Goal: Transaction & Acquisition: Book appointment/travel/reservation

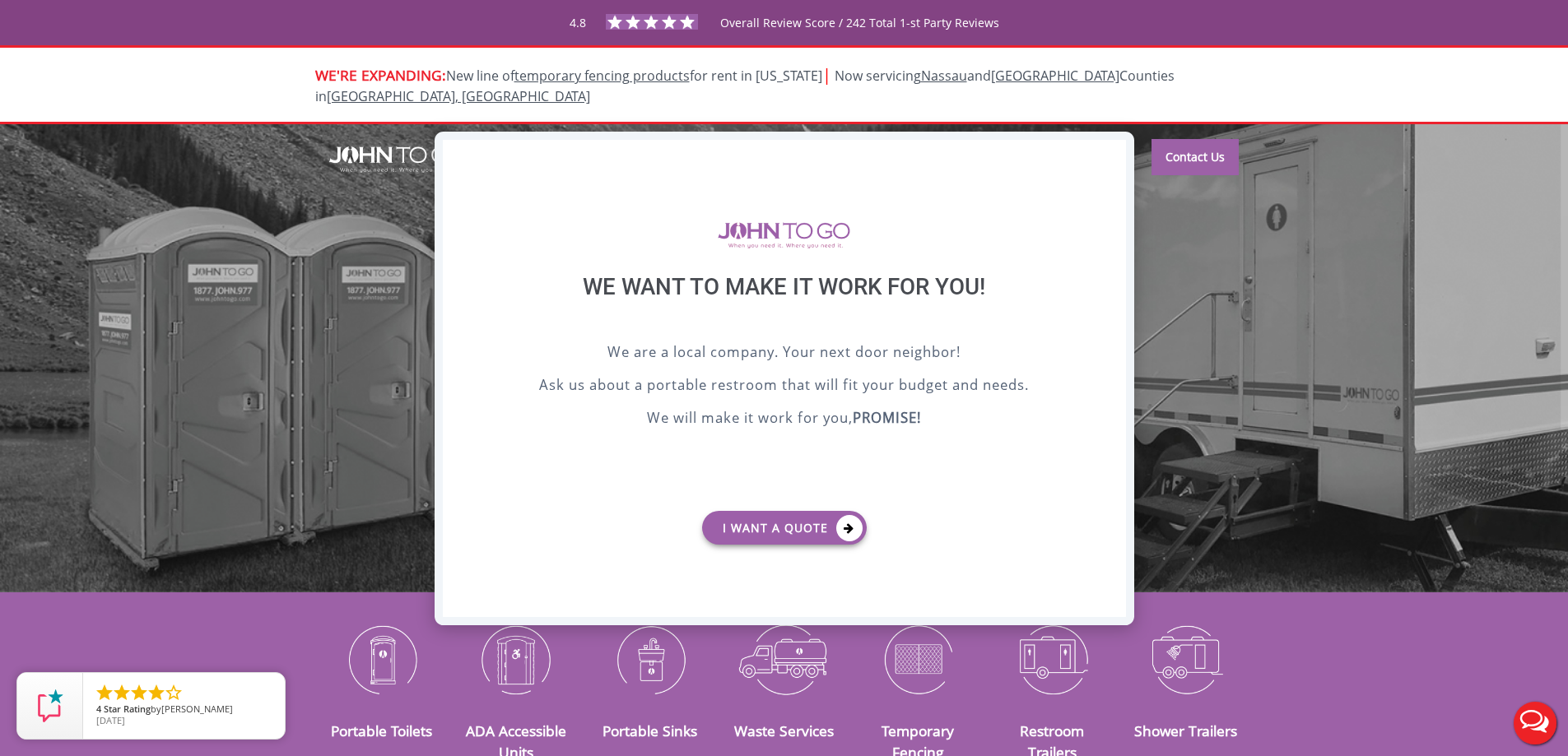
click at [1109, 151] on div "X" at bounding box center [1112, 153] width 26 height 28
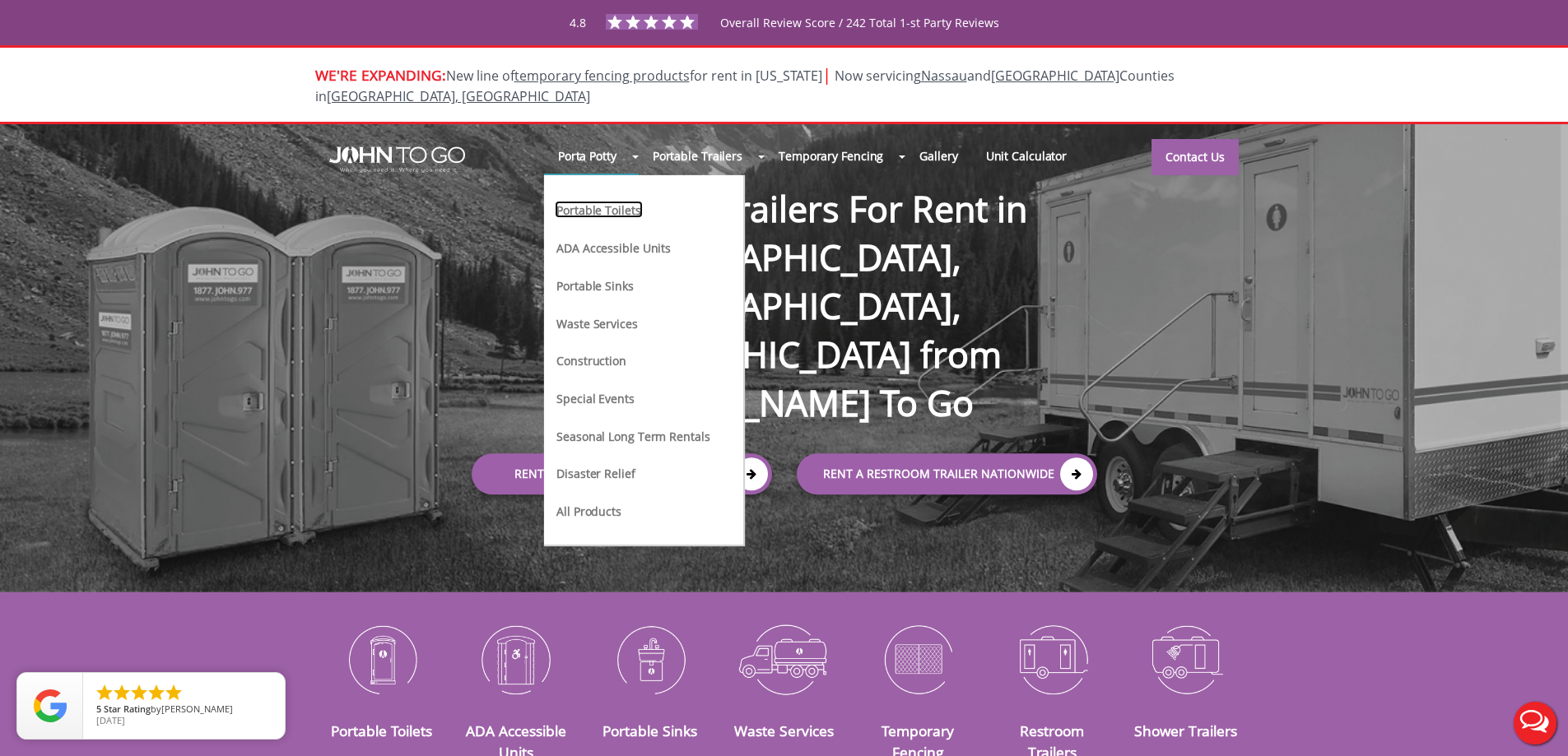
click at [580, 201] on link "Portable Toilets" at bounding box center [598, 209] width 87 height 18
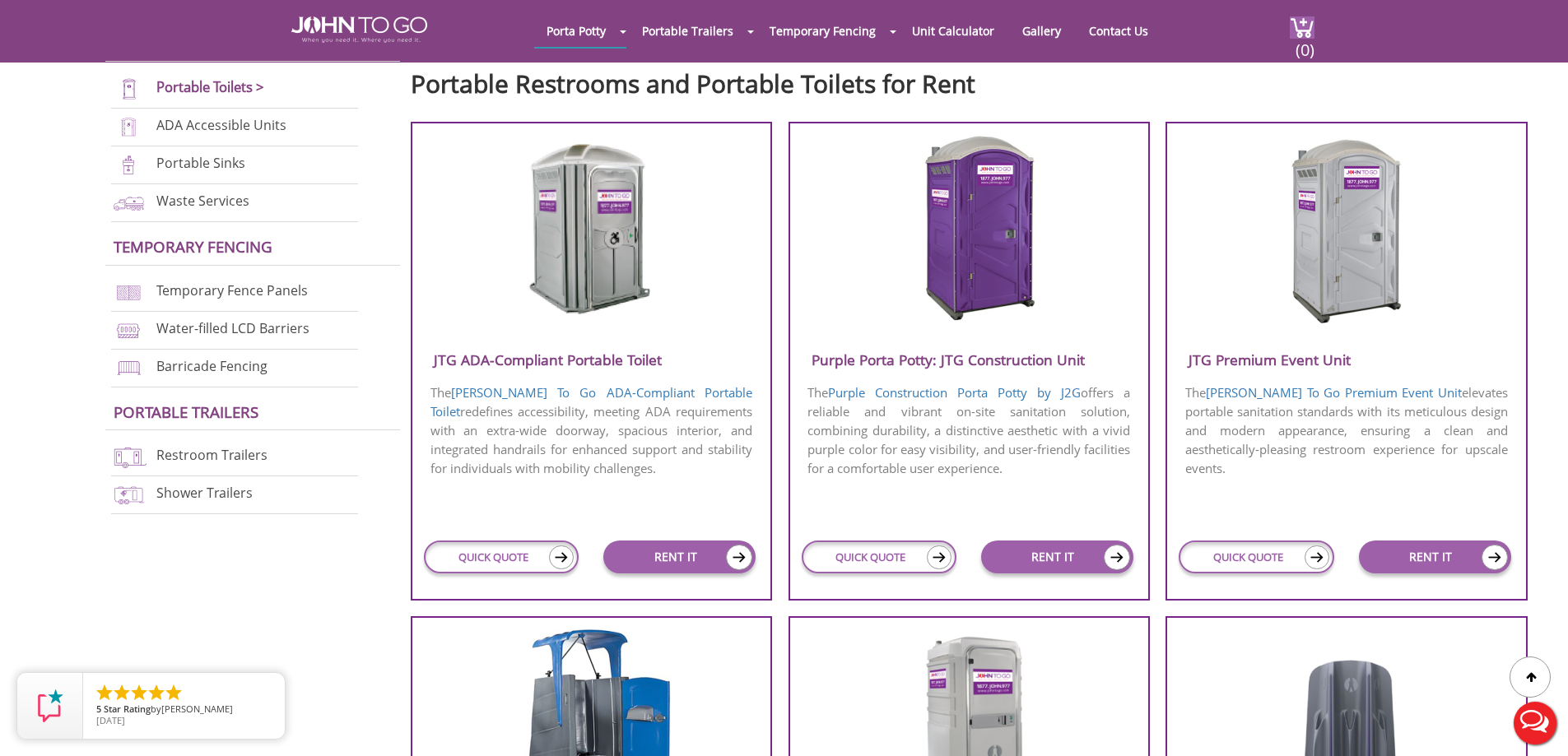
scroll to position [740, 0]
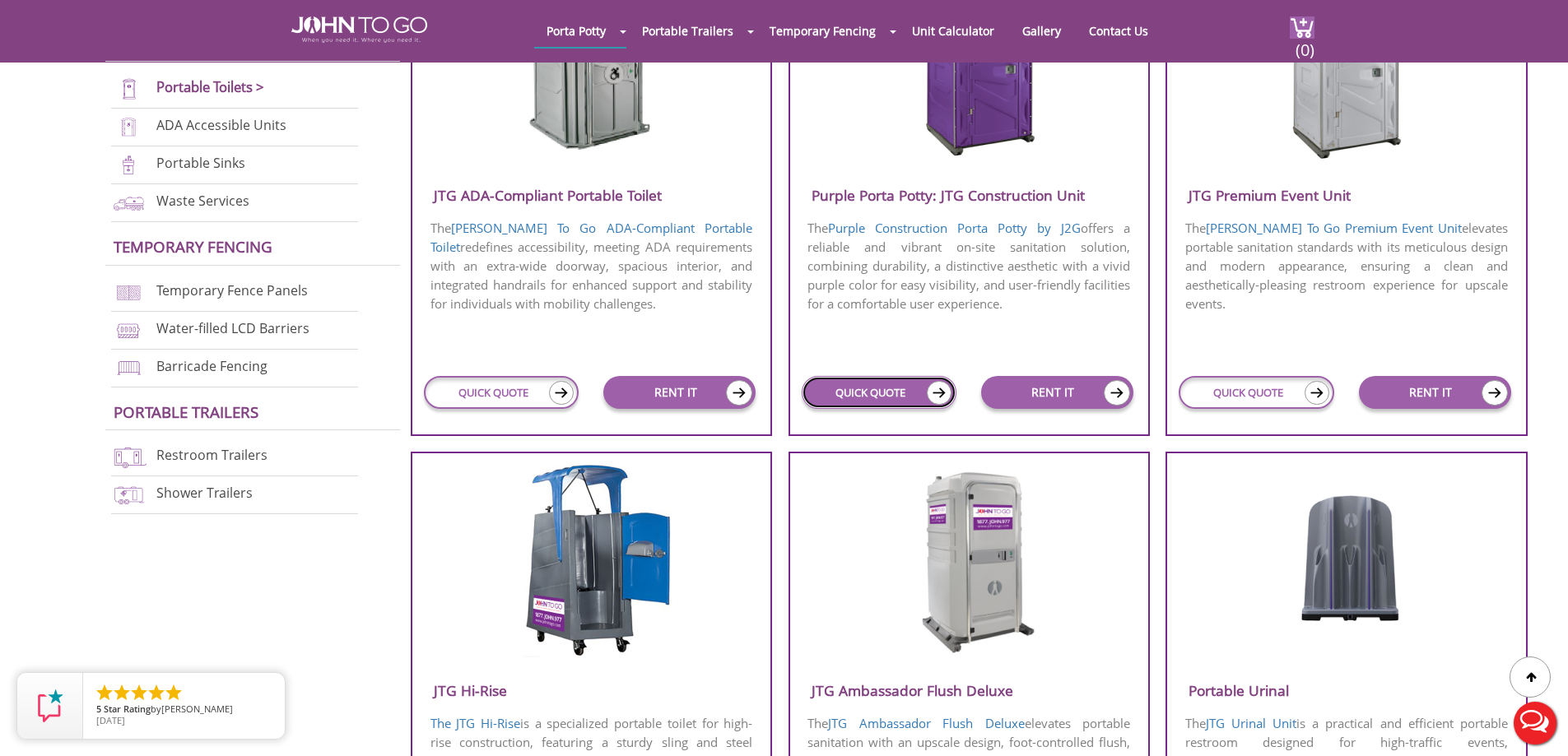
click at [864, 401] on link "QUICK QUOTE" at bounding box center [879, 392] width 155 height 33
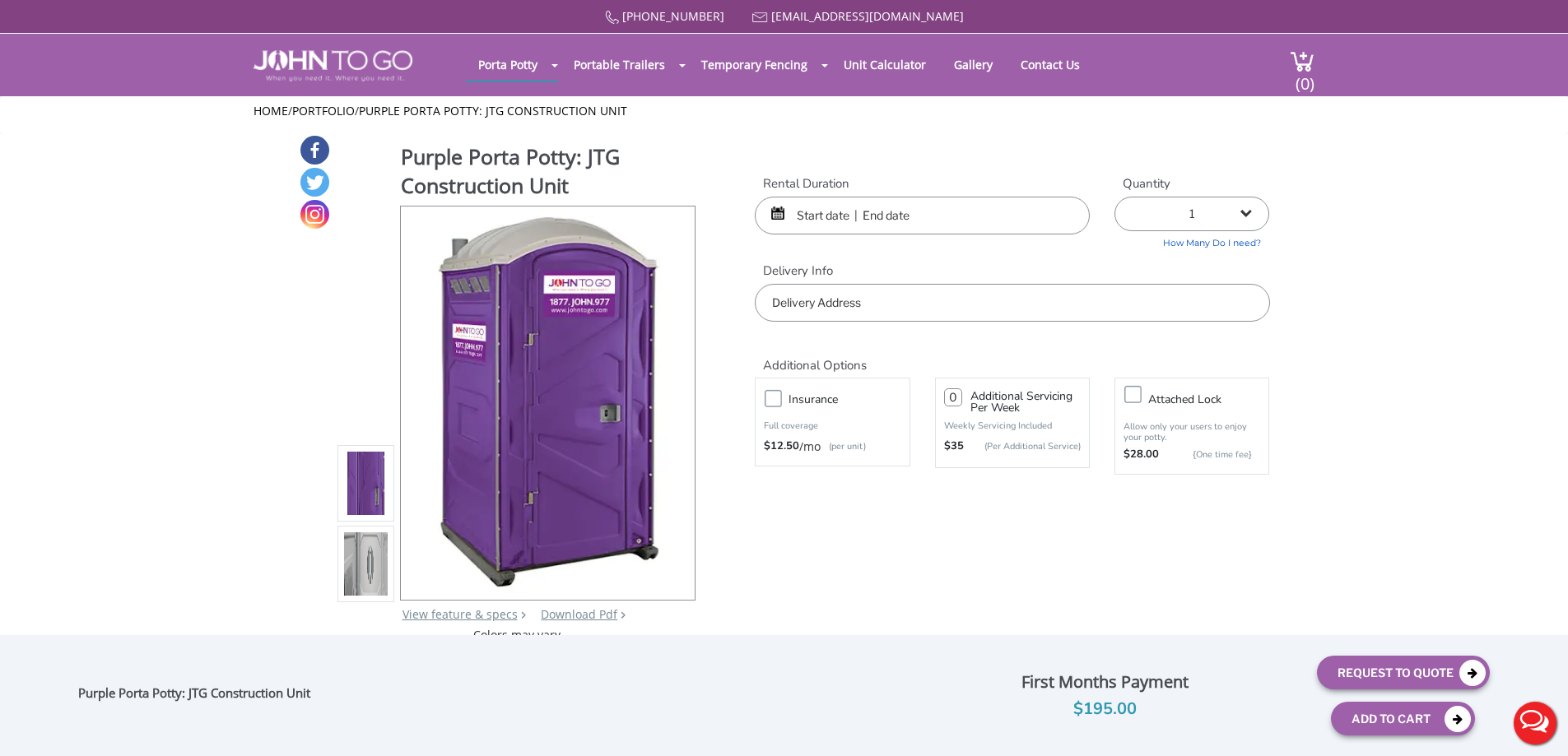
click at [816, 216] on input "text" at bounding box center [922, 215] width 335 height 38
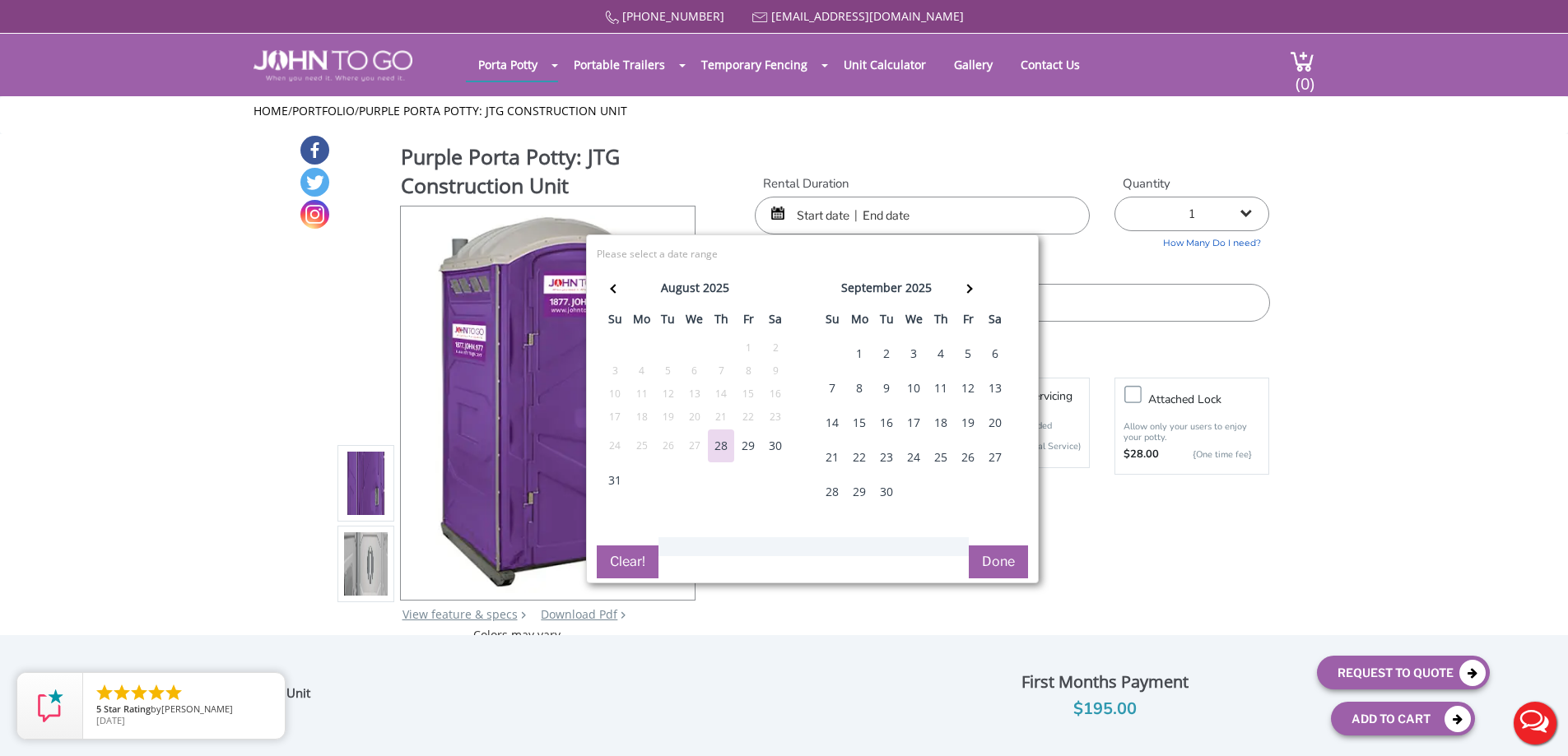
click at [855, 351] on div "1" at bounding box center [858, 353] width 26 height 33
click at [975, 294] on th at bounding box center [968, 290] width 27 height 33
click at [975, 294] on th at bounding box center [971, 290] width 27 height 33
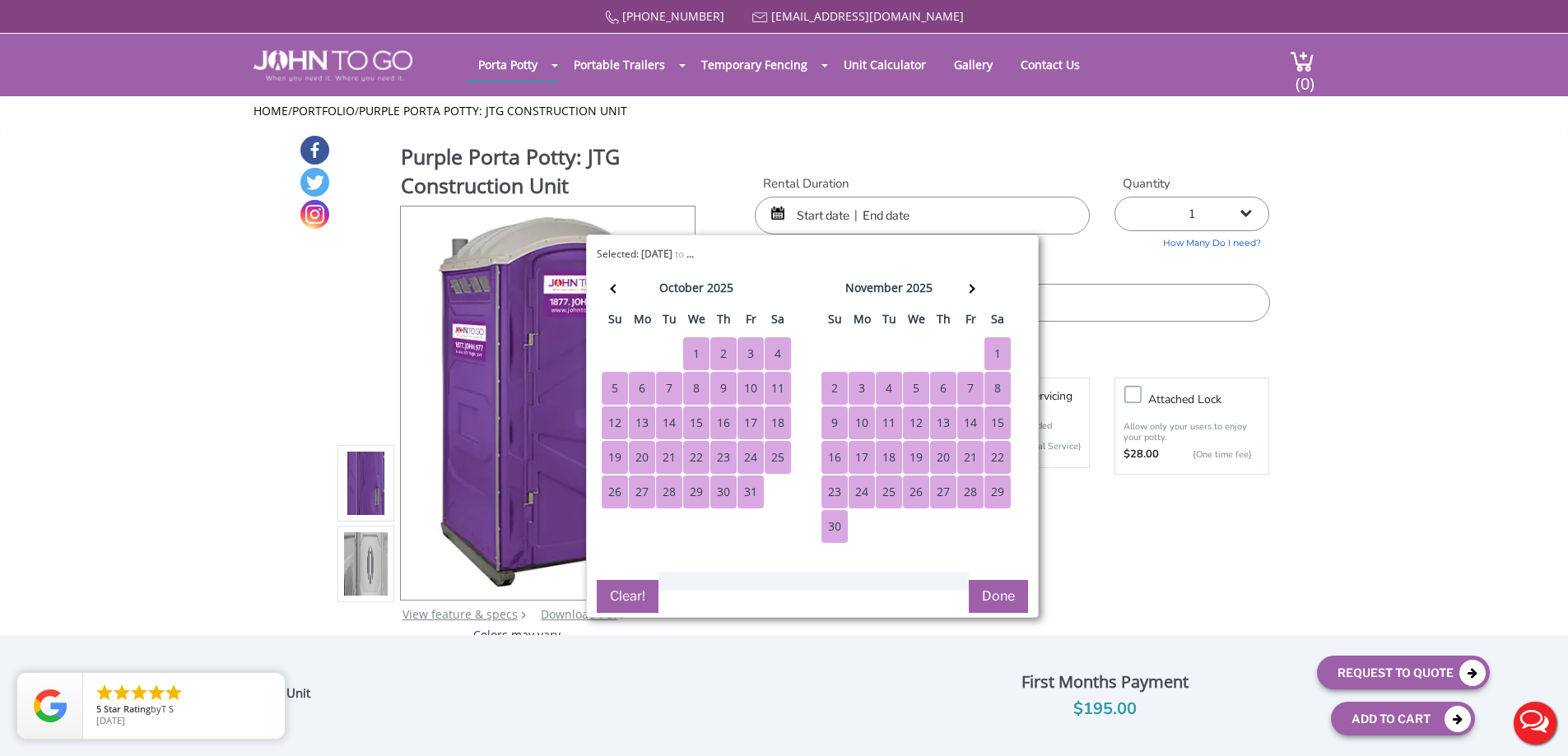
click at [843, 516] on div "30" at bounding box center [834, 526] width 26 height 33
type input "09/01/2025 to 11/30/2025"
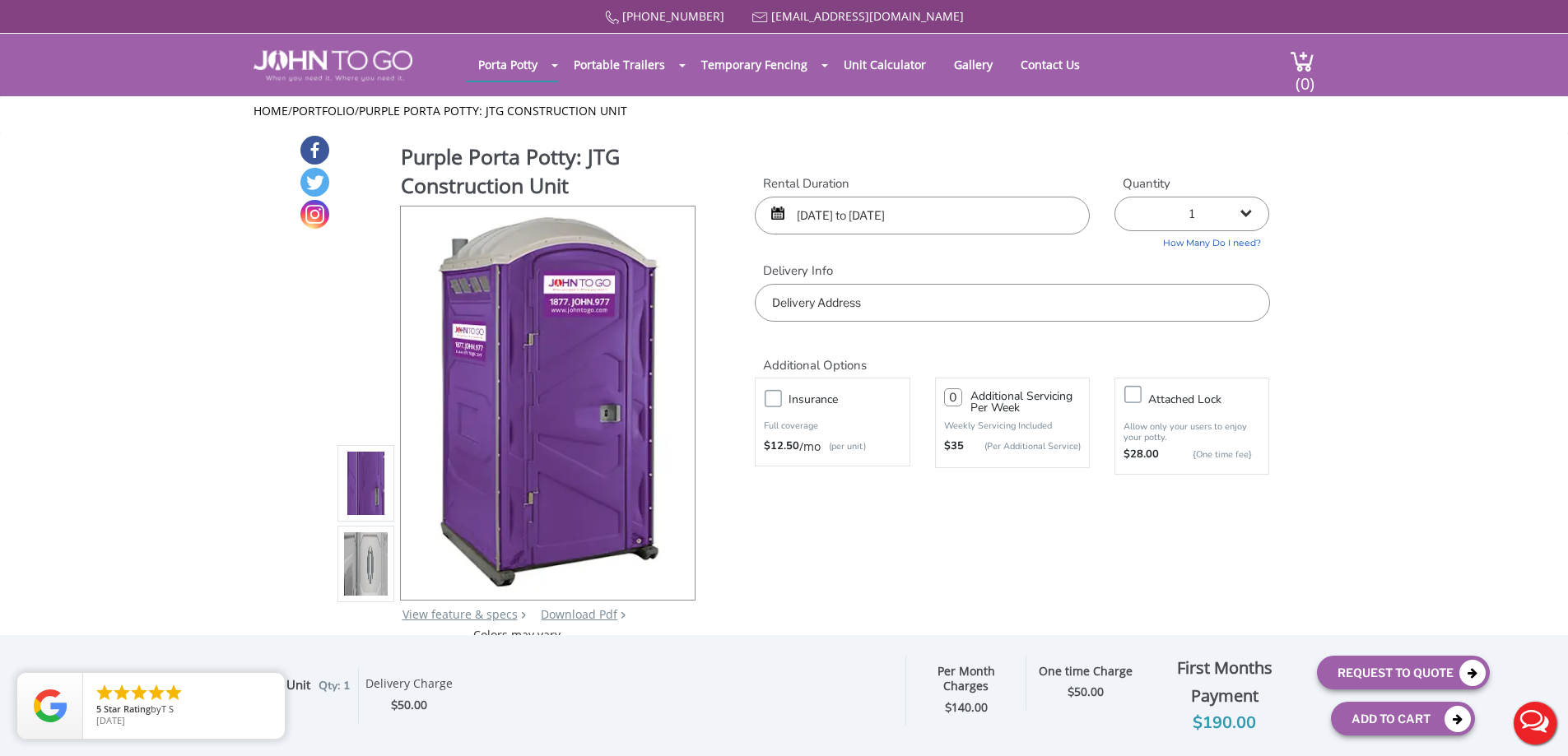
click at [814, 317] on input "text" at bounding box center [1012, 302] width 515 height 38
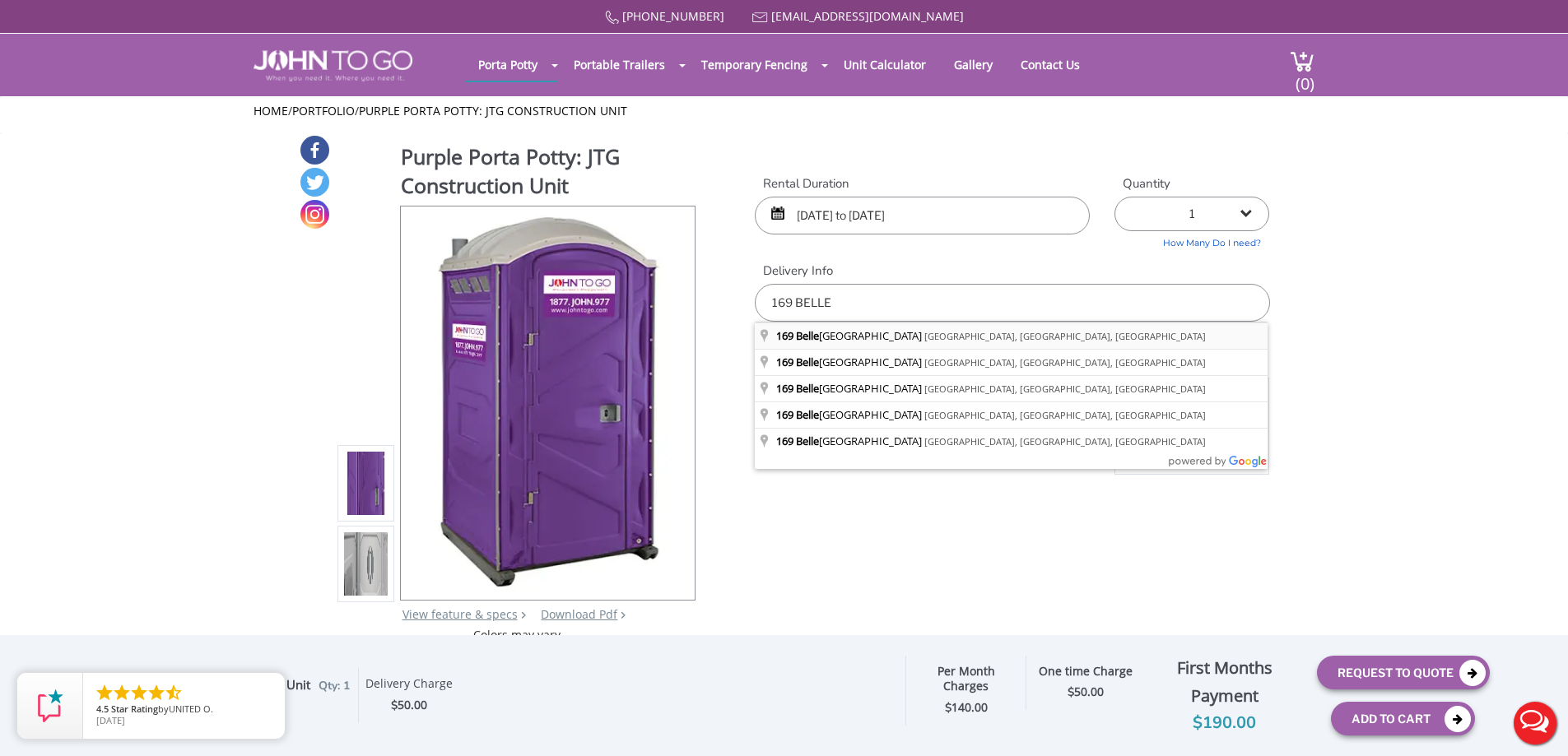
type input "[STREET_ADDRESS]"
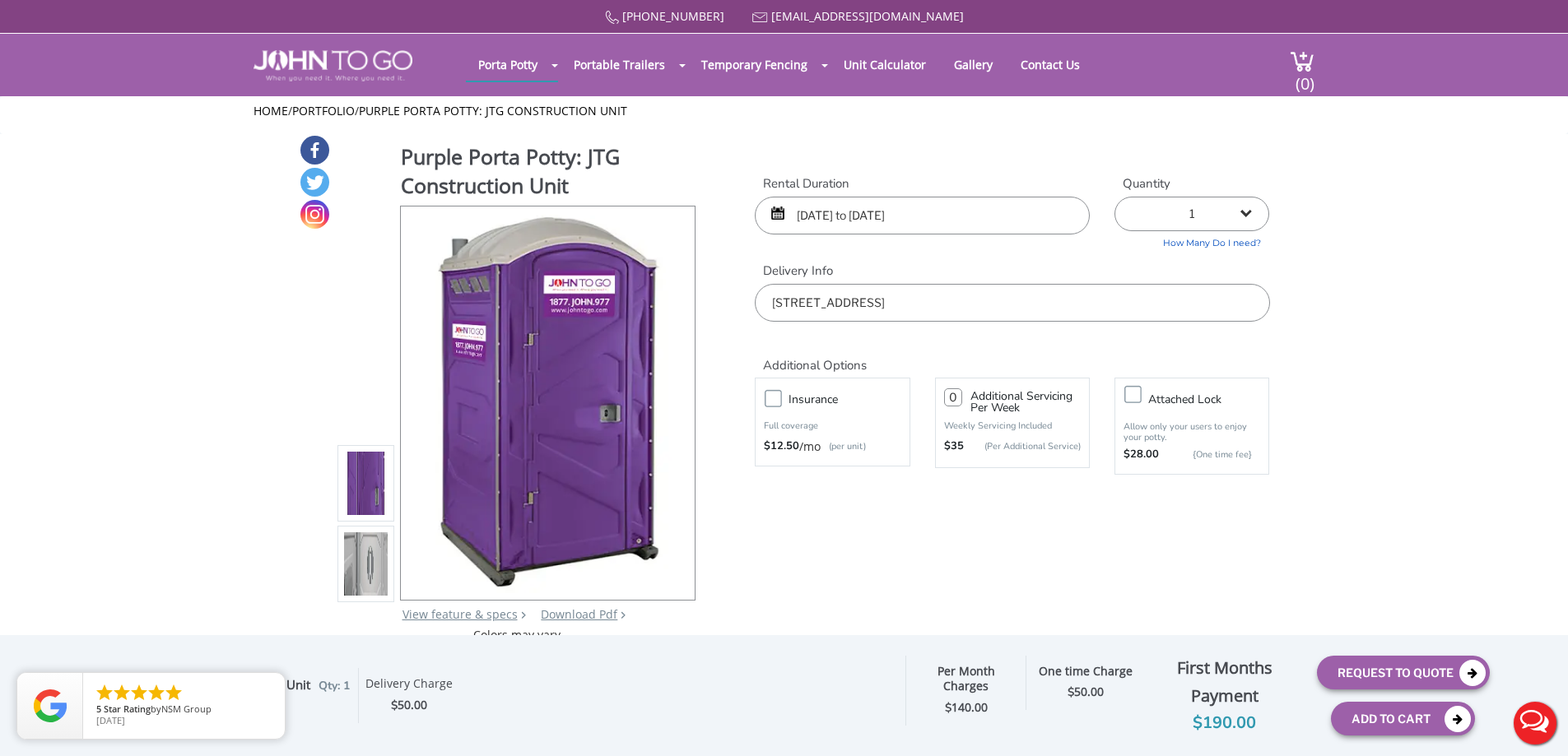
click at [950, 394] on input "number" at bounding box center [954, 397] width 18 height 18
type input "1"
click at [1371, 725] on button "Add To Cart" at bounding box center [1403, 718] width 144 height 33
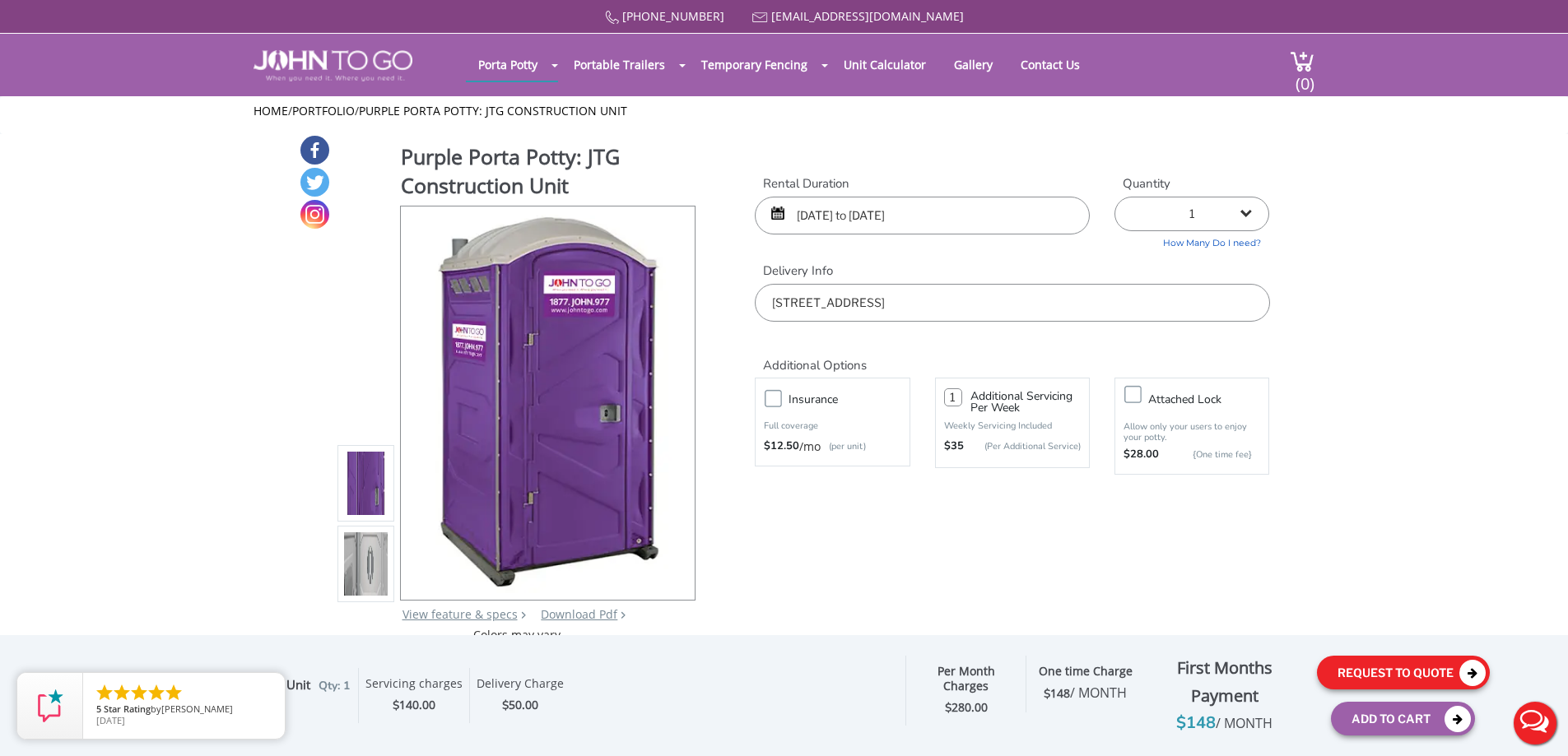
click at [1335, 665] on button "Request To Quote" at bounding box center [1403, 672] width 173 height 33
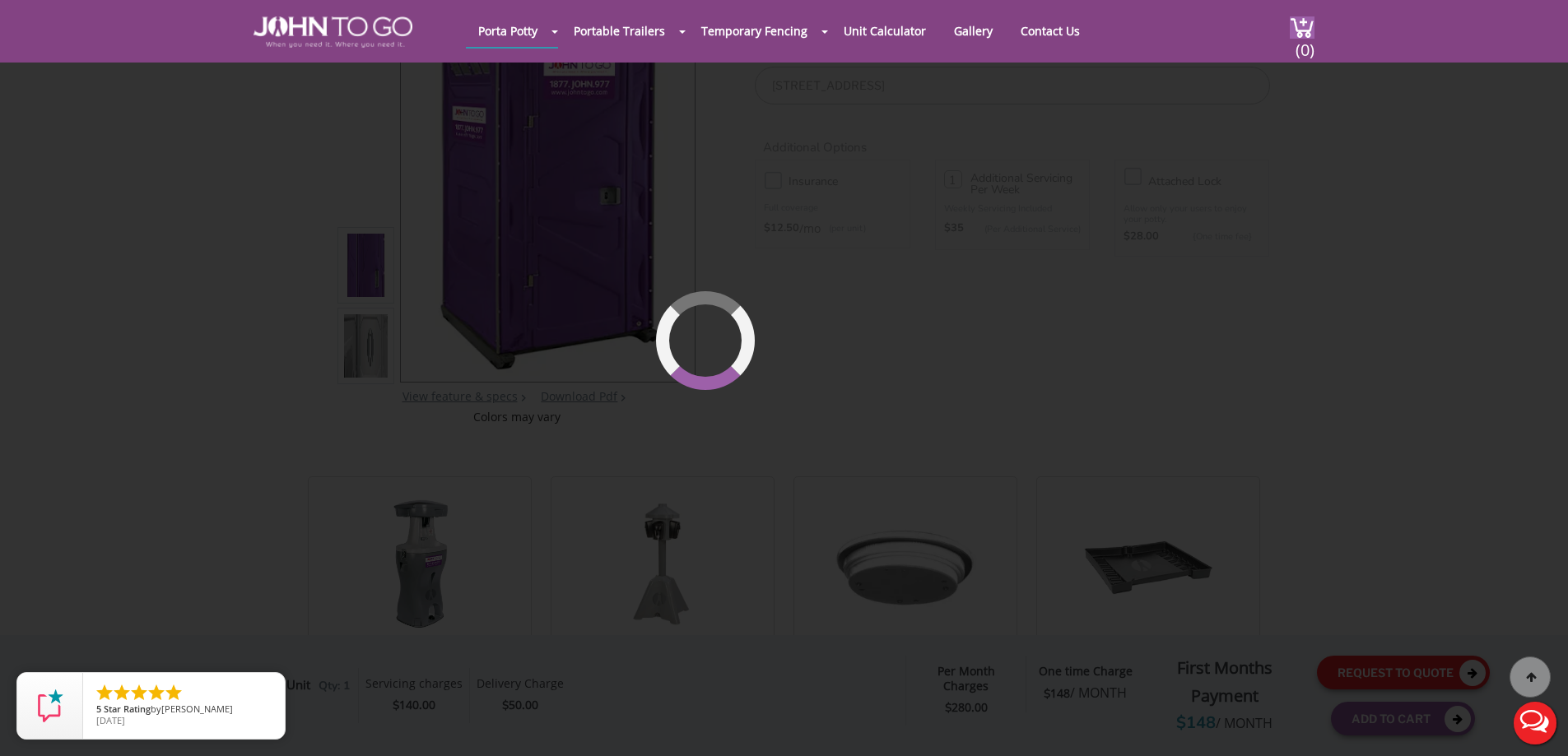
scroll to position [176, 0]
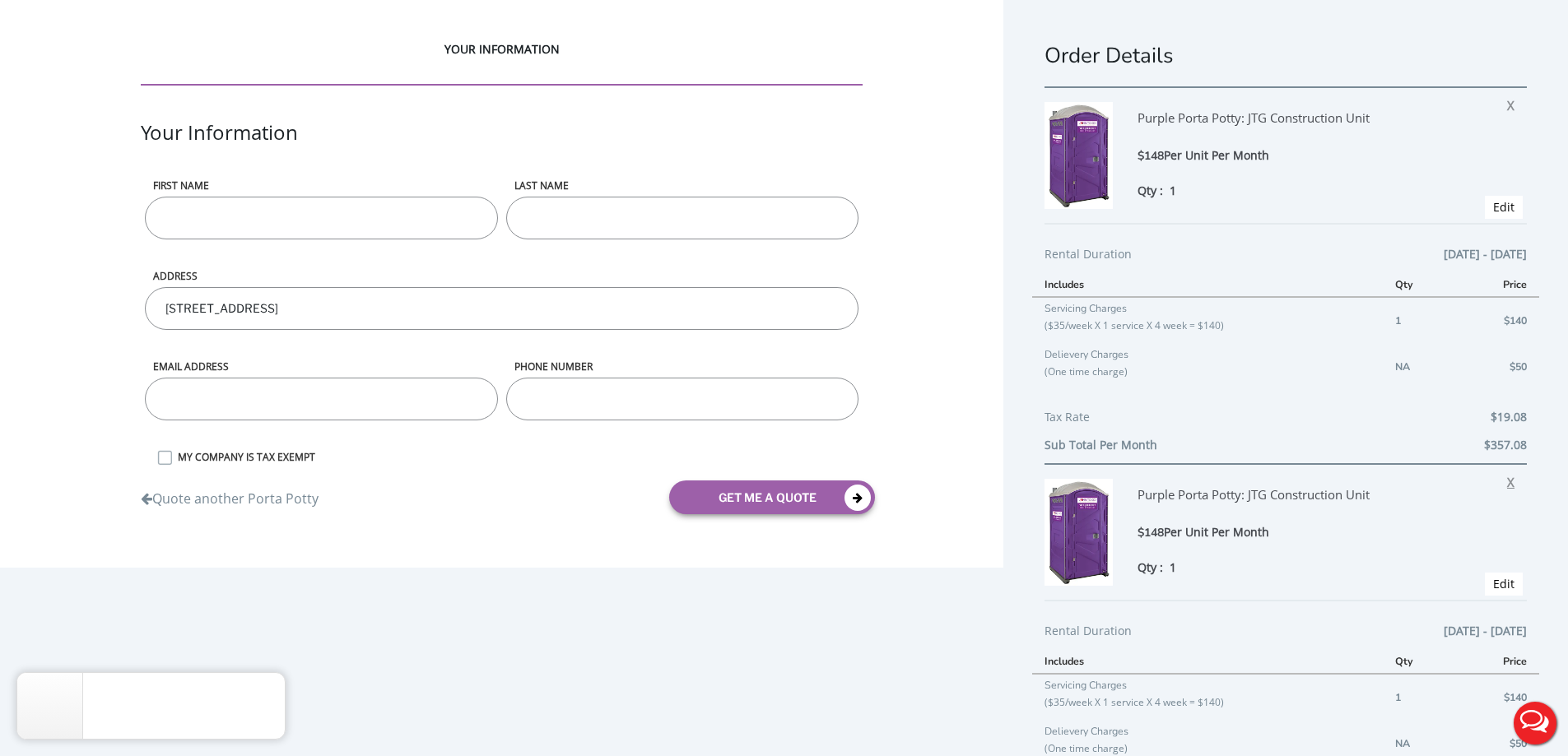
click at [1507, 479] on span "X" at bounding box center [1514, 480] width 16 height 22
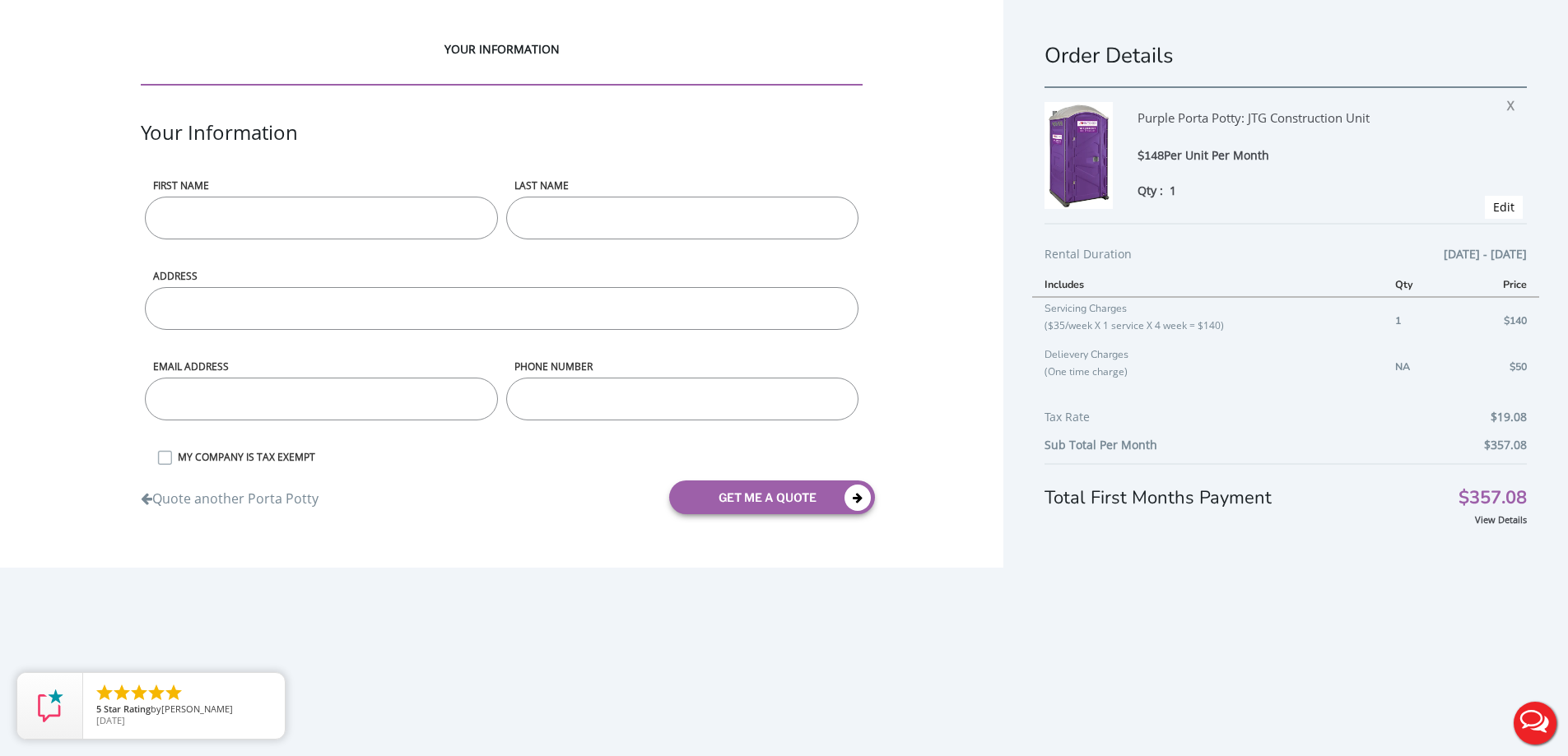
scroll to position [38, 0]
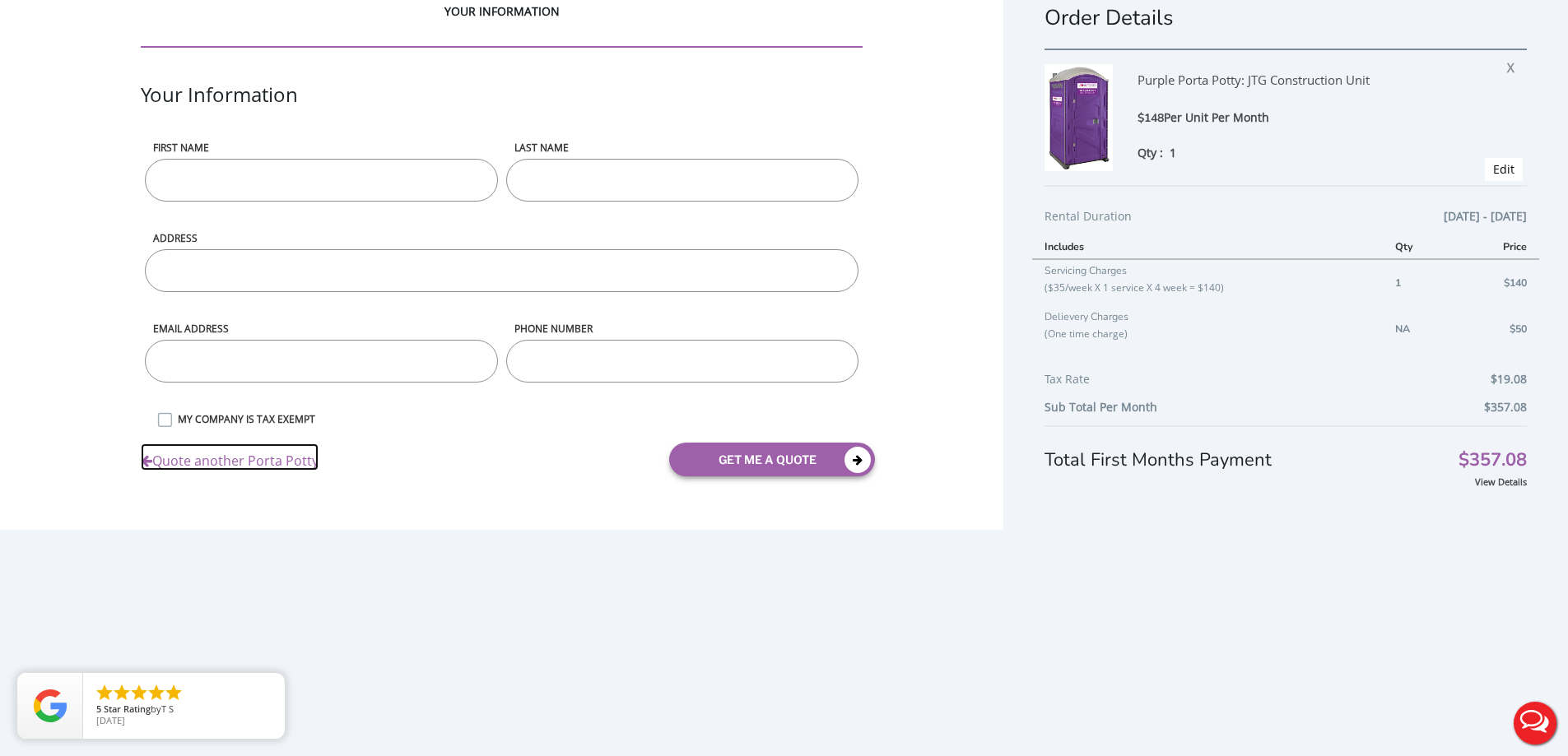
click at [281, 461] on link "Quote another Porta Potty" at bounding box center [229, 457] width 178 height 27
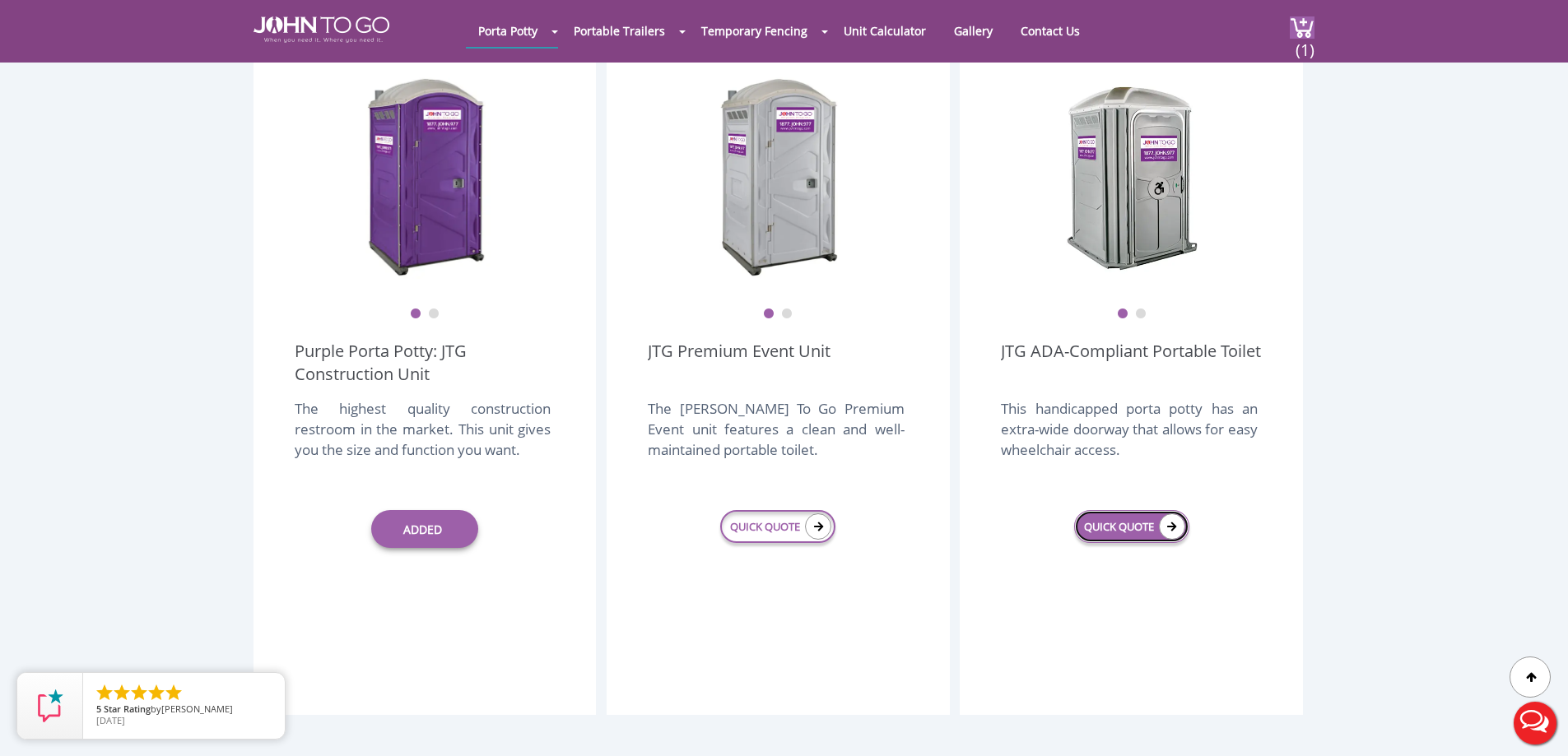
click at [1106, 510] on link "QUICK QUOTE" at bounding box center [1132, 526] width 115 height 33
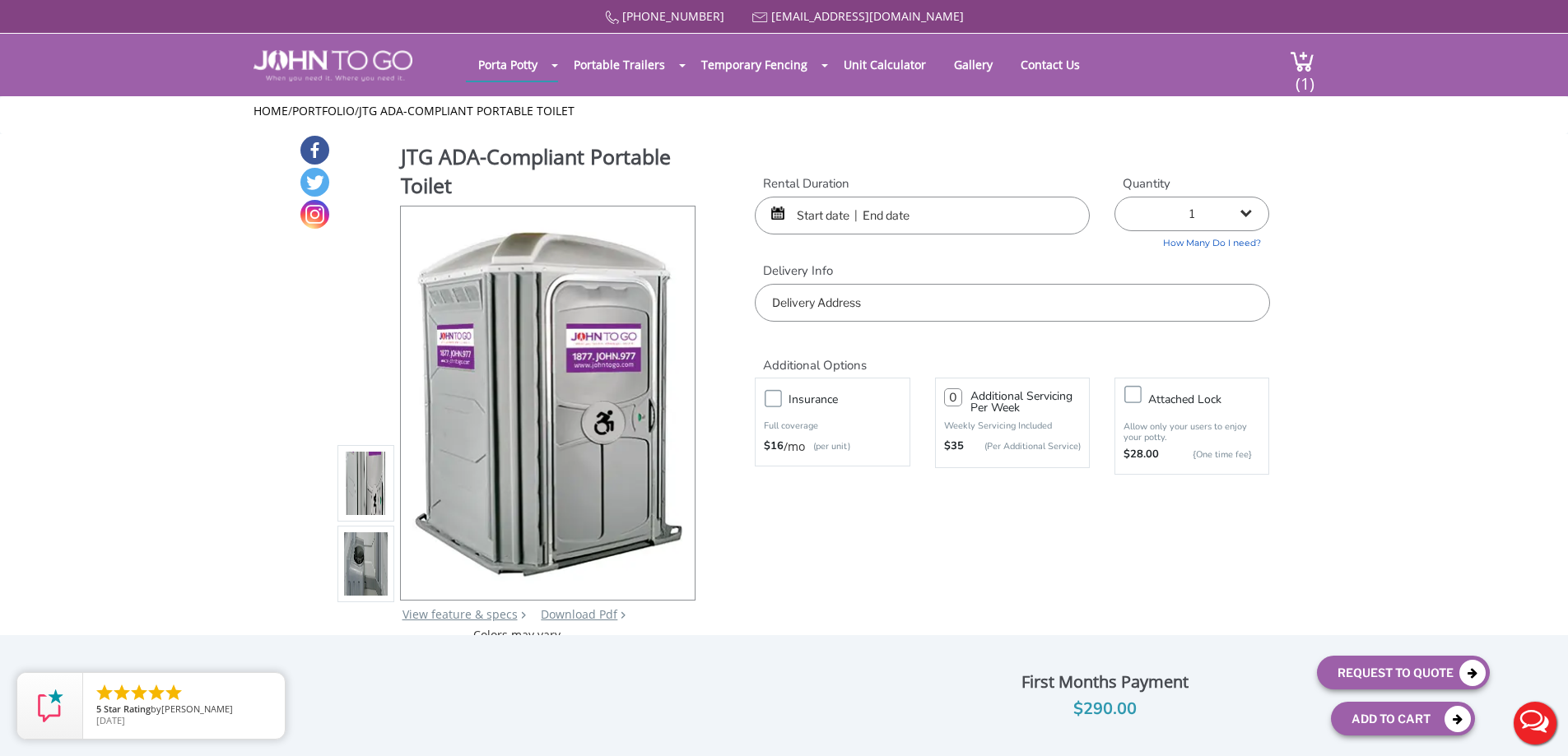
click at [801, 215] on input "text" at bounding box center [922, 215] width 335 height 38
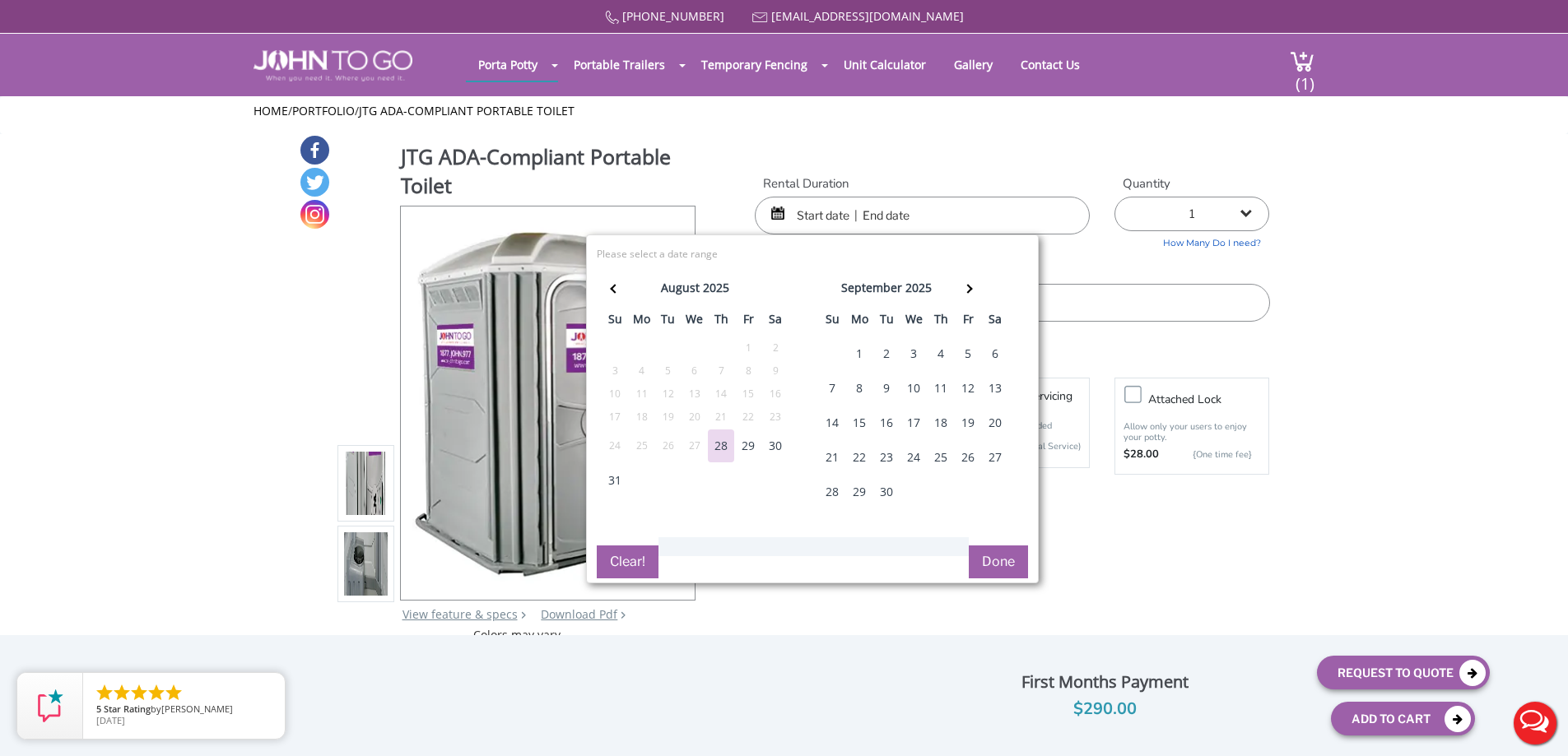
click at [854, 343] on div "1" at bounding box center [858, 353] width 26 height 33
click at [972, 296] on th at bounding box center [968, 290] width 27 height 33
click at [972, 296] on th at bounding box center [971, 290] width 27 height 33
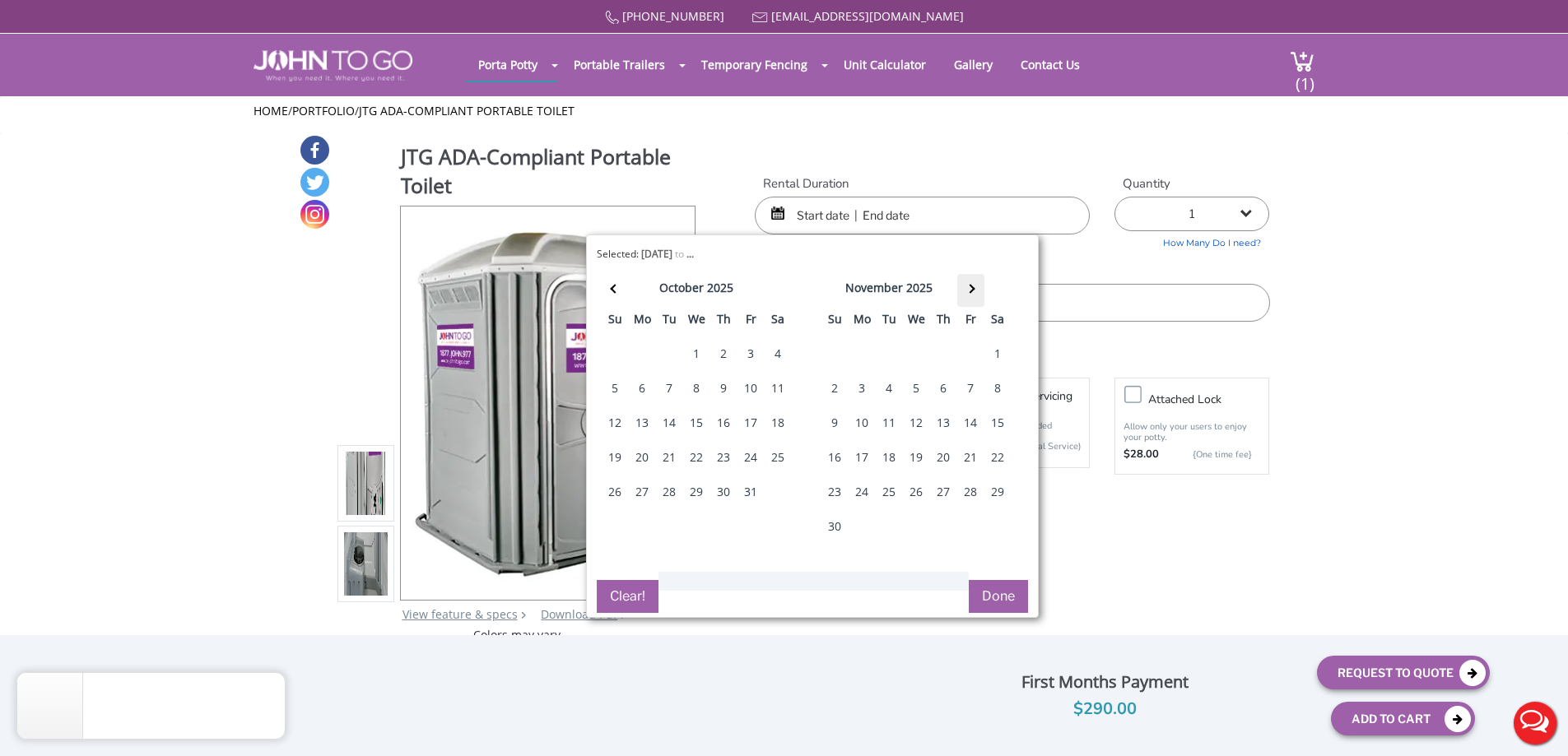
click at [972, 296] on th at bounding box center [971, 290] width 27 height 33
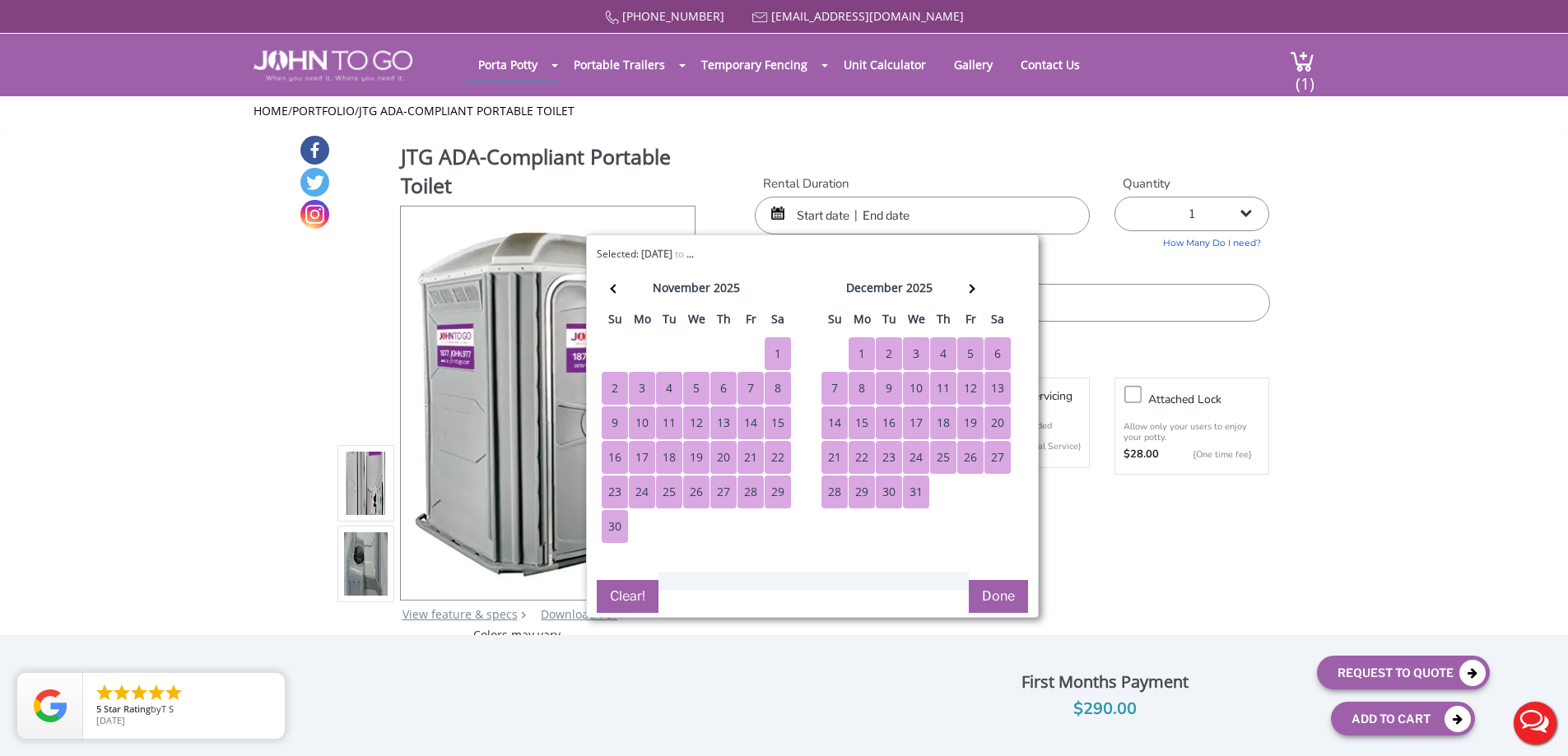
click at [920, 484] on div "31" at bounding box center [915, 492] width 26 height 33
type input "[DATE] to [DATE]"
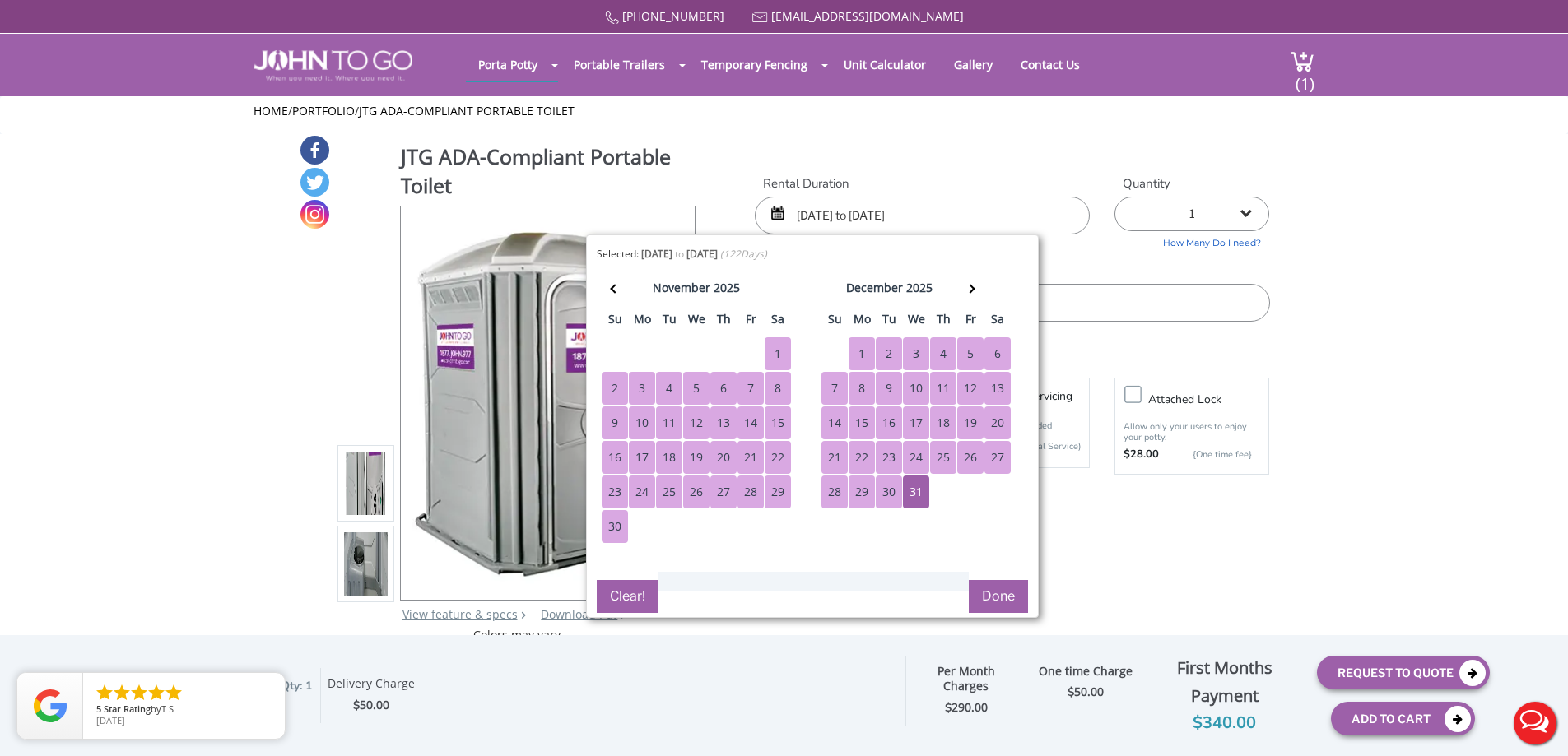
click at [1111, 304] on input "text" at bounding box center [1012, 302] width 515 height 38
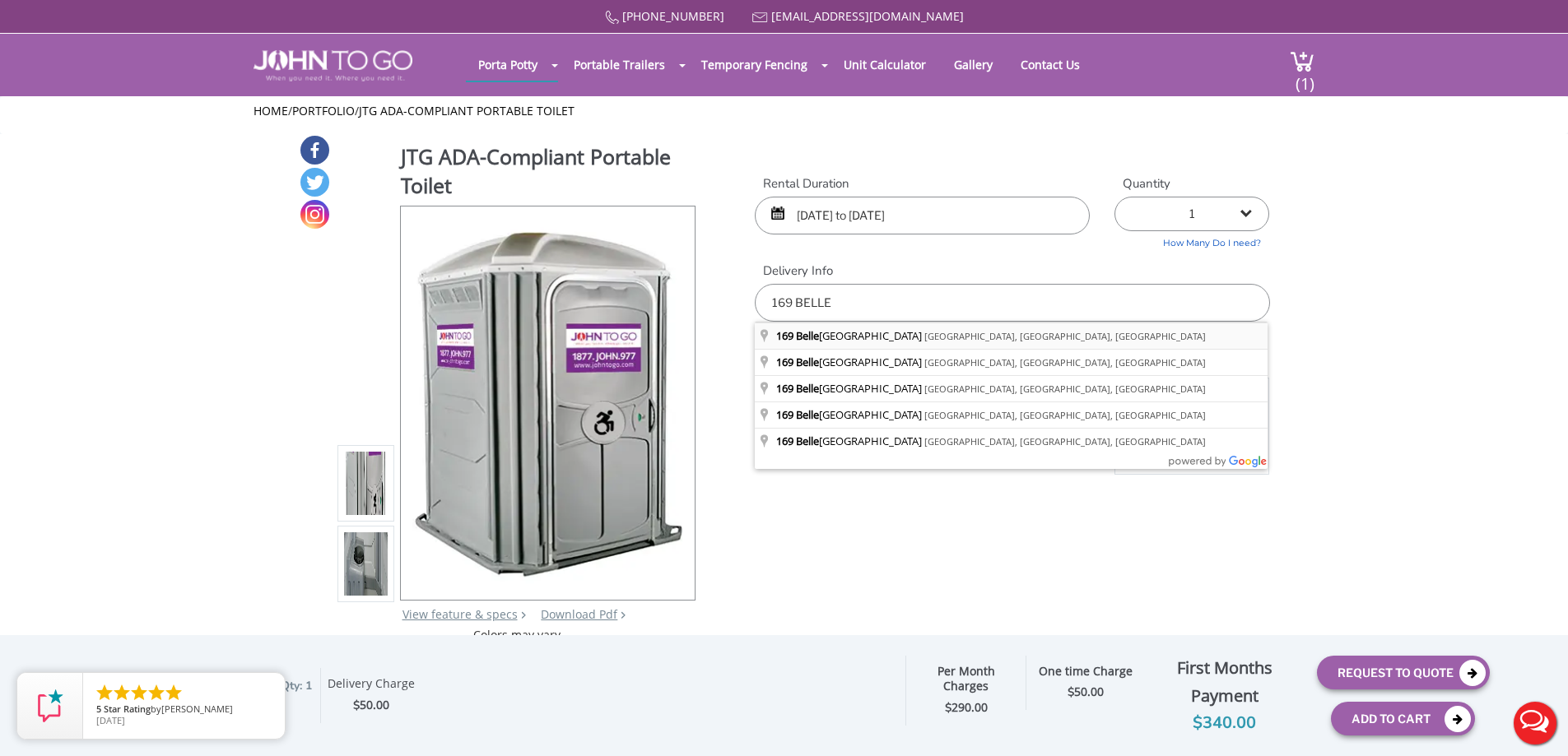
type input "[STREET_ADDRESS]"
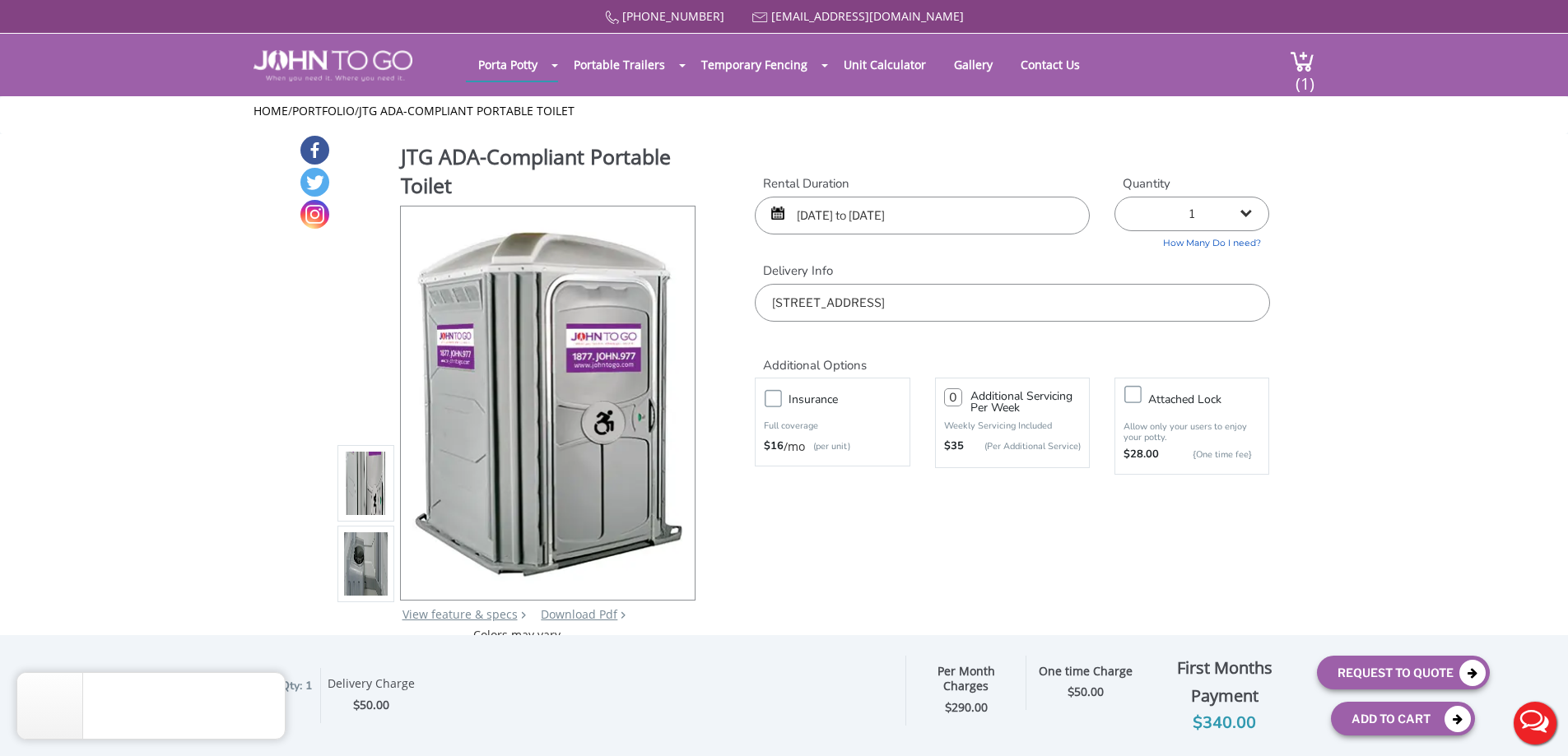
click at [956, 397] on input "number" at bounding box center [954, 397] width 18 height 18
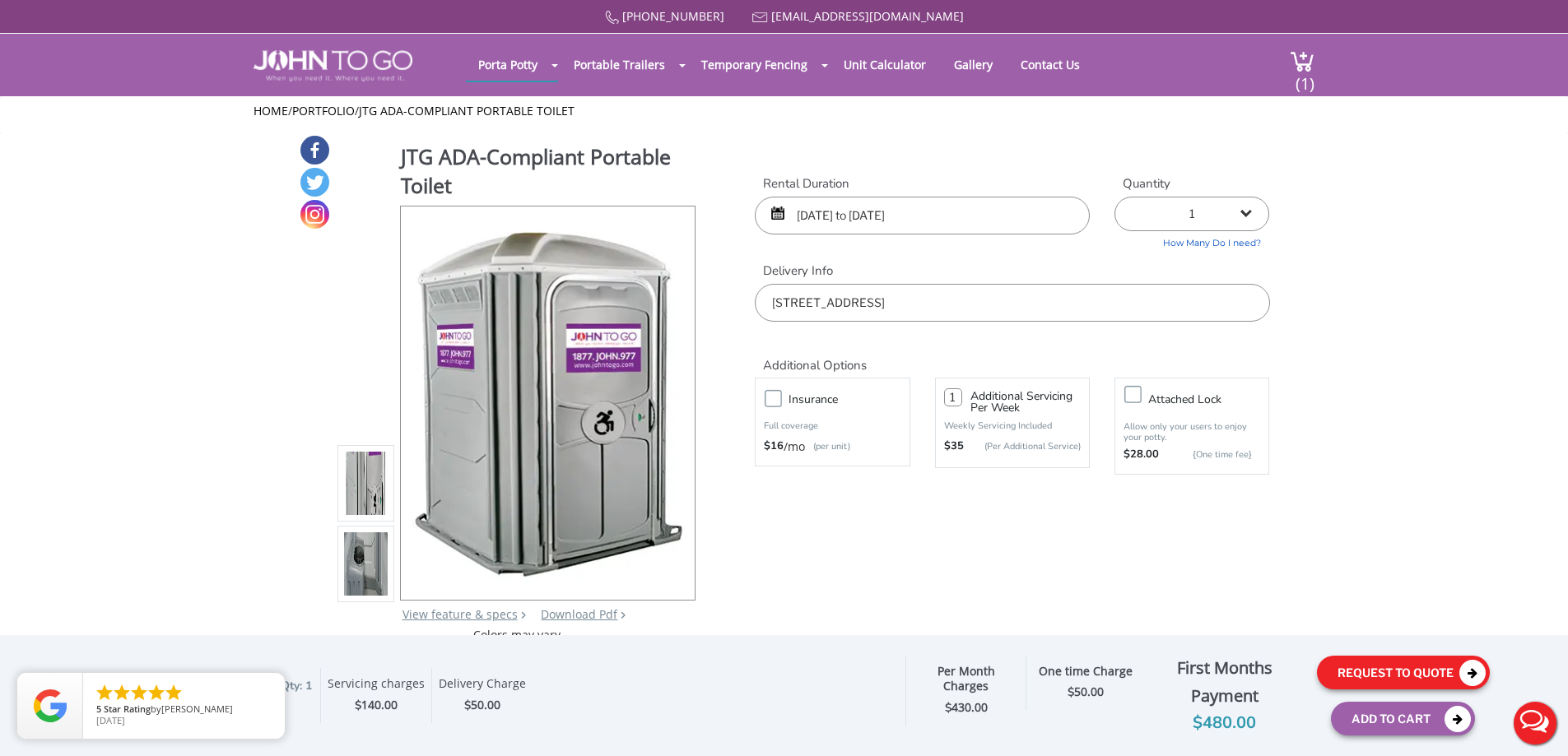
type input "1"
click at [1351, 666] on button "Request To Quote" at bounding box center [1403, 672] width 173 height 33
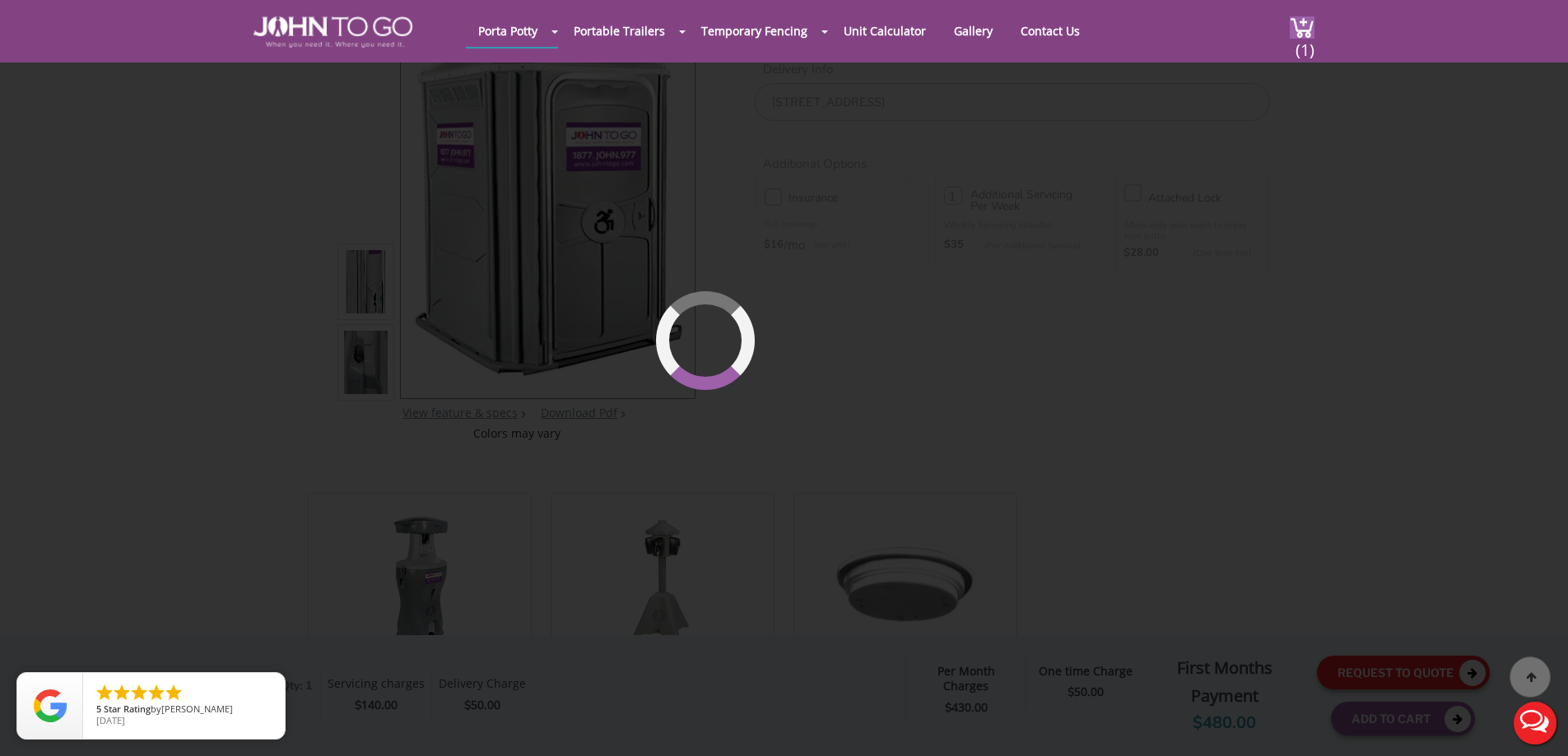
scroll to position [176, 0]
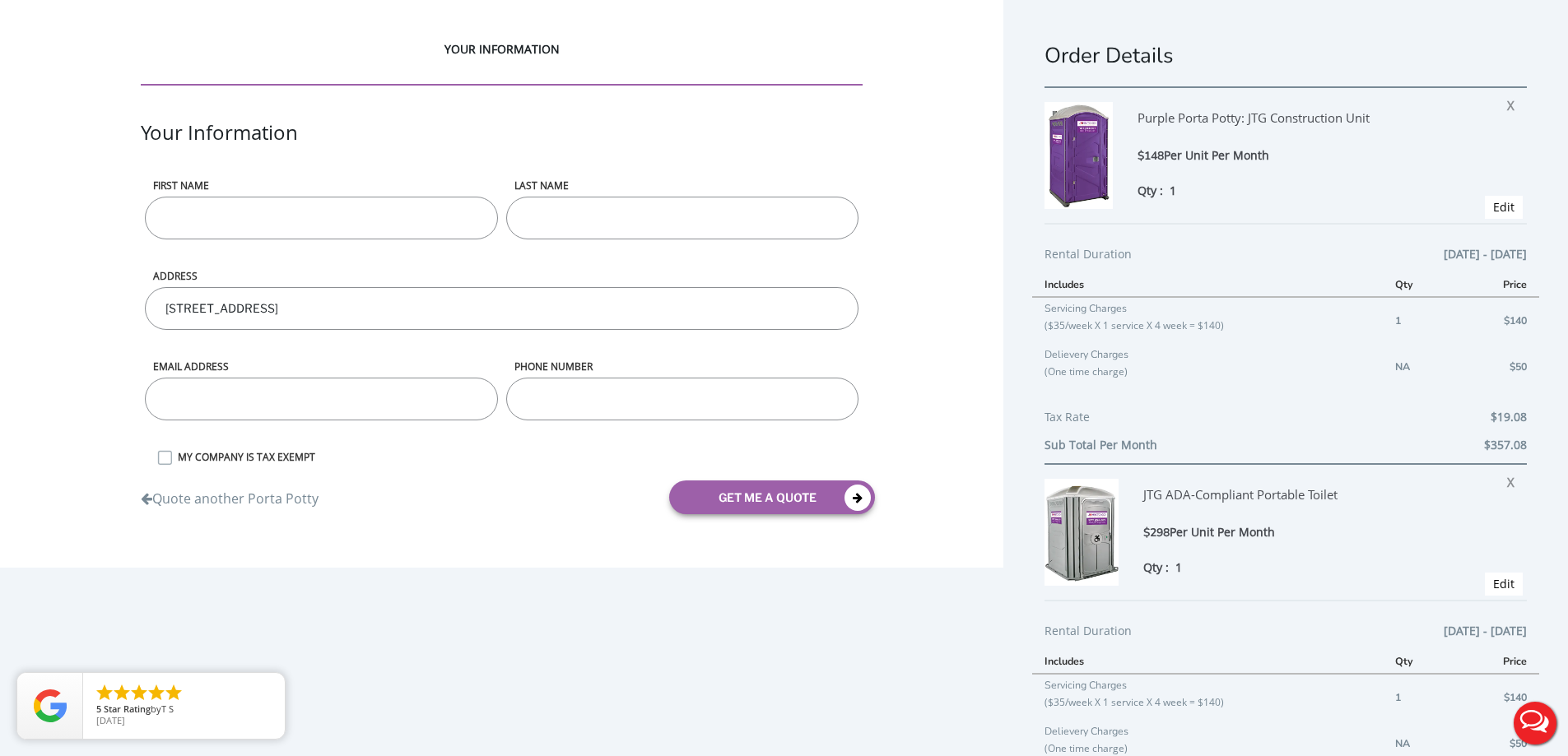
click at [200, 230] on input "First name" at bounding box center [320, 217] width 352 height 43
type input "t"
type input "Test"
type input "t"
type input "Test"
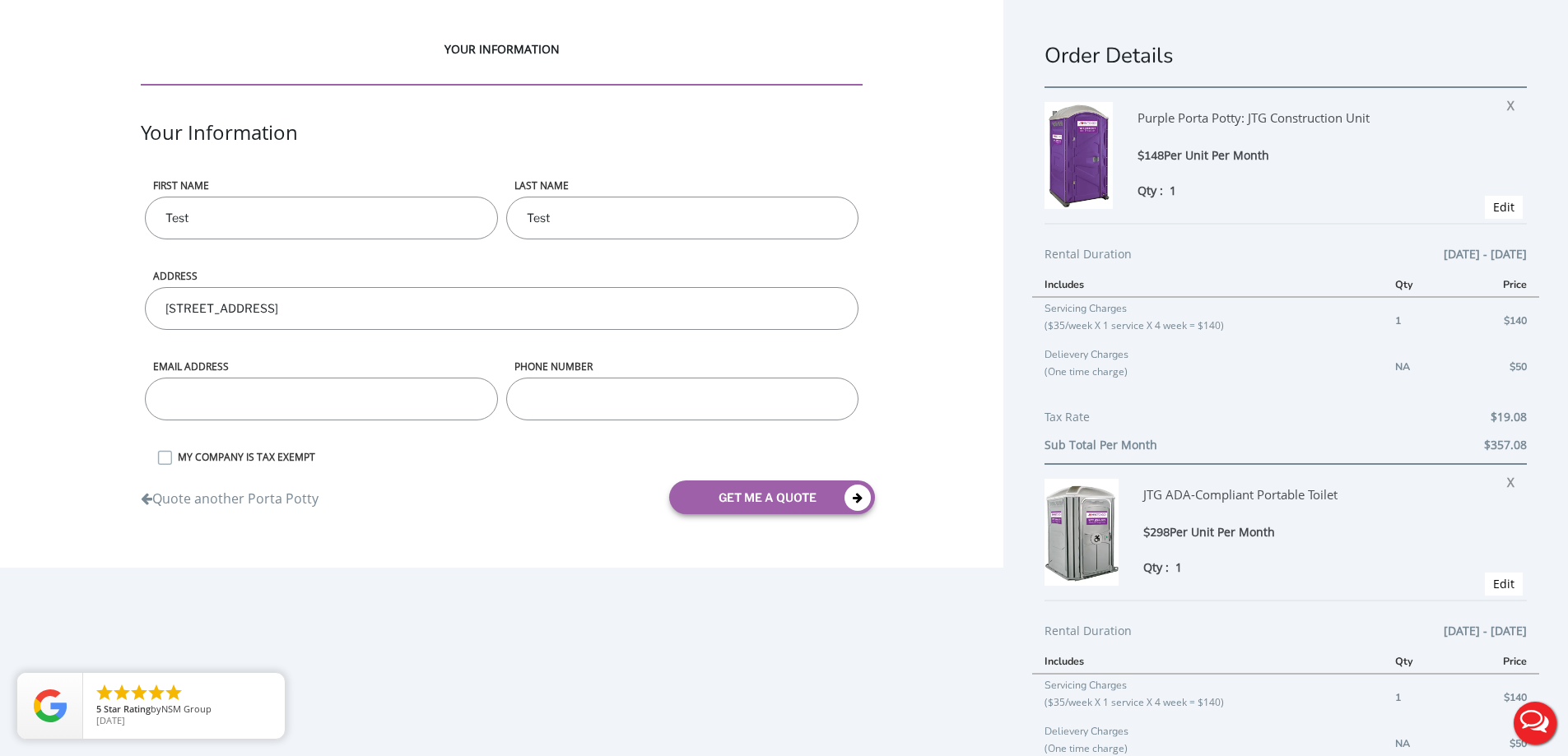
click at [330, 417] on input "email" at bounding box center [320, 399] width 352 height 43
type input "breindyi@johntogo.com"
type input "8453622300"
